Goal: Navigation & Orientation: Find specific page/section

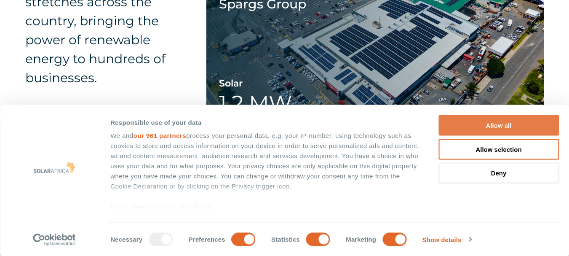
click at [489, 118] on button "Allow all" at bounding box center [499, 125] width 121 height 21
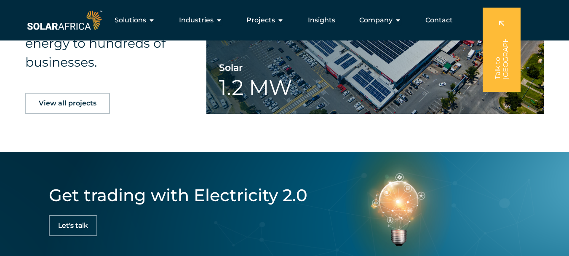
scroll to position [1439, 0]
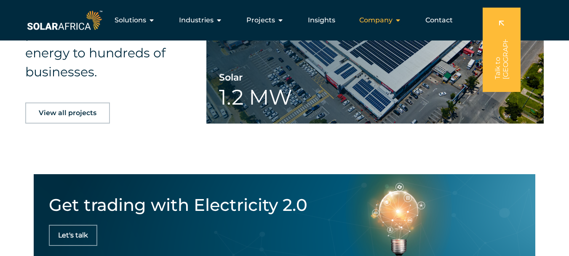
click at [376, 17] on span "Company" at bounding box center [376, 20] width 33 height 10
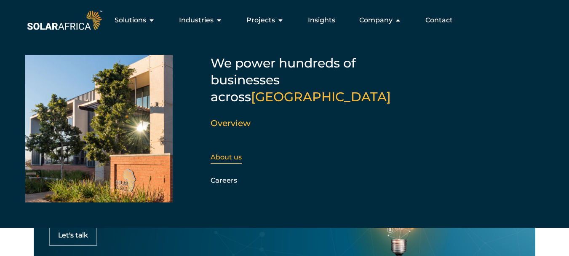
click at [215, 153] on link "About us" at bounding box center [226, 157] width 31 height 8
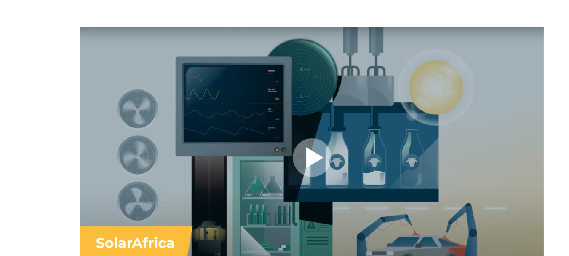
scroll to position [632, 0]
